Goal: Task Accomplishment & Management: Manage account settings

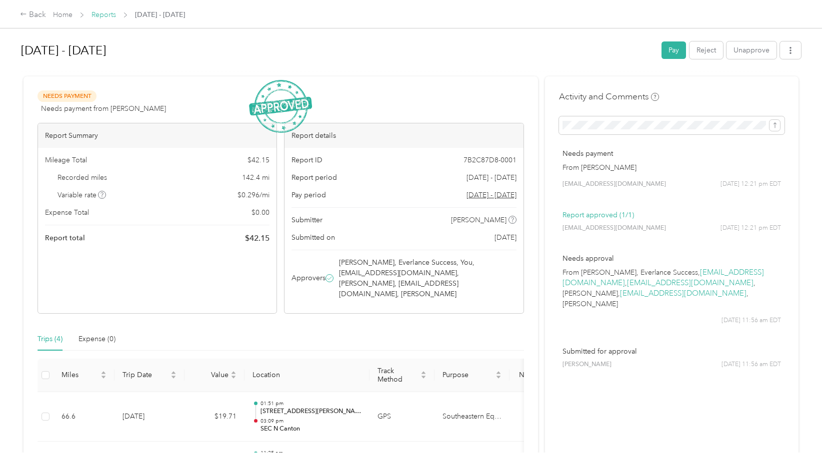
click at [103, 11] on link "Reports" at bounding box center [103, 14] width 24 height 8
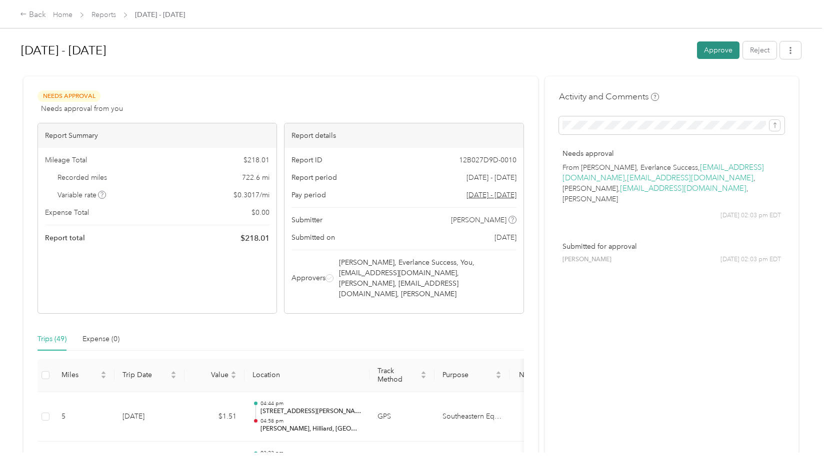
click at [718, 46] on button "Approve" at bounding box center [718, 49] width 42 height 17
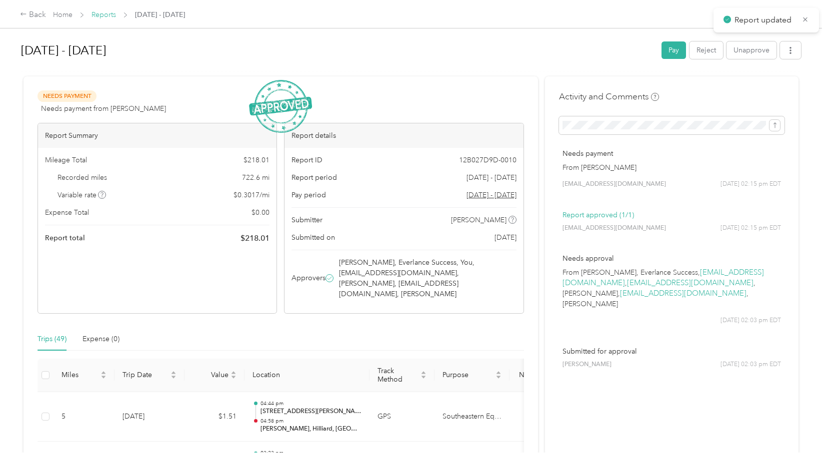
click at [100, 15] on link "Reports" at bounding box center [103, 14] width 24 height 8
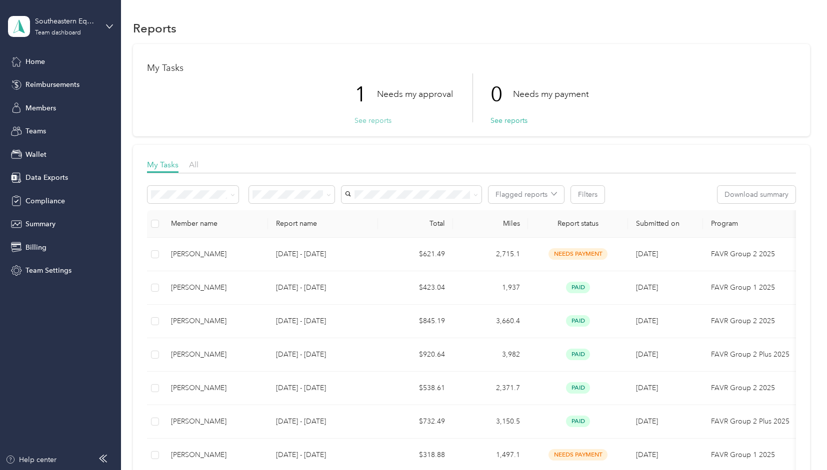
click at [378, 124] on button "See reports" at bounding box center [372, 120] width 37 height 10
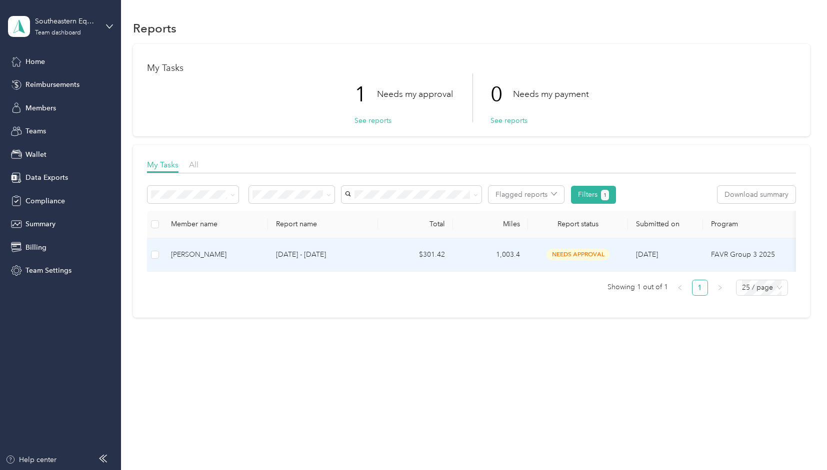
click at [295, 250] on p "[DATE] - [DATE]" at bounding box center [323, 254] width 94 height 11
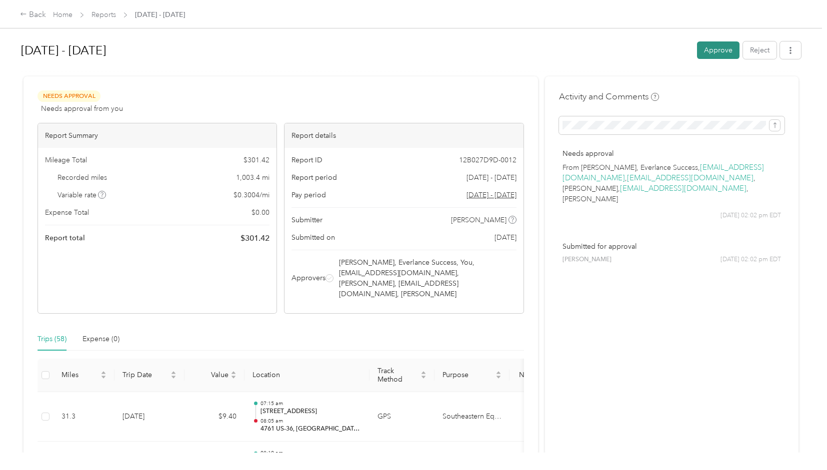
click at [703, 46] on button "Approve" at bounding box center [718, 49] width 42 height 17
